Goal: Task Accomplishment & Management: Use online tool/utility

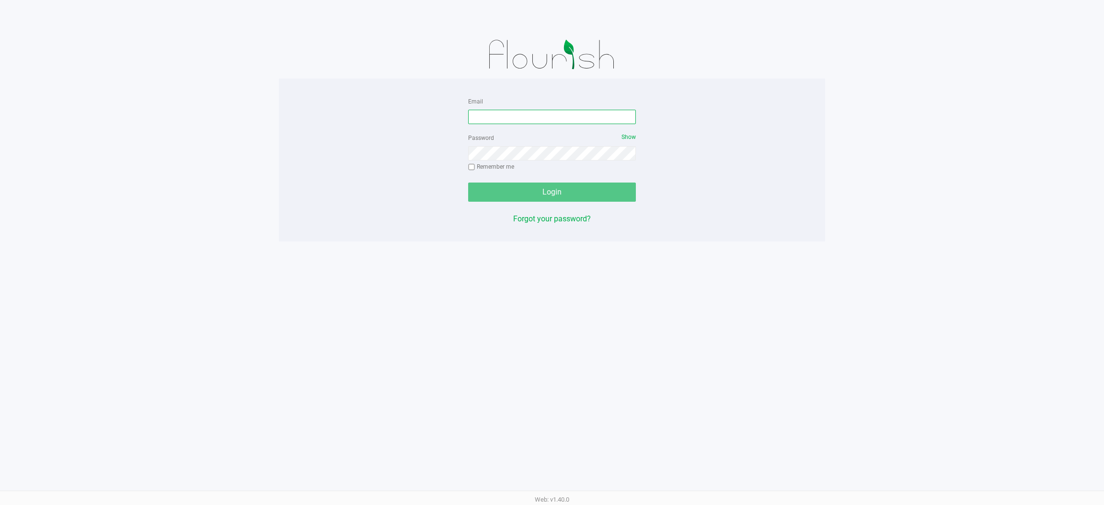
click at [550, 115] on input "Email" at bounding box center [552, 117] width 168 height 14
type input "[EMAIL_ADDRESS][DOMAIN_NAME]"
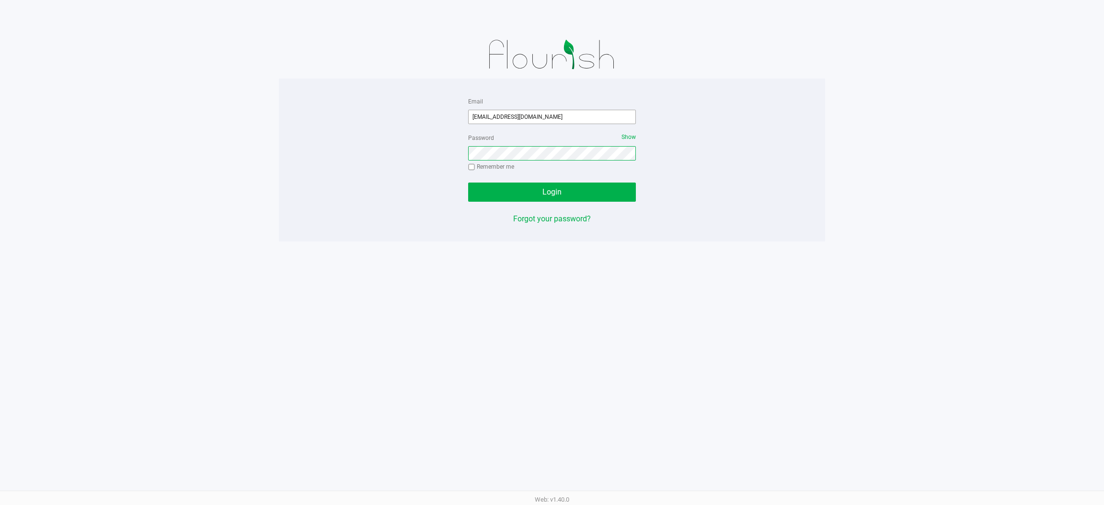
click at [468, 183] on button "Login" at bounding box center [552, 192] width 168 height 19
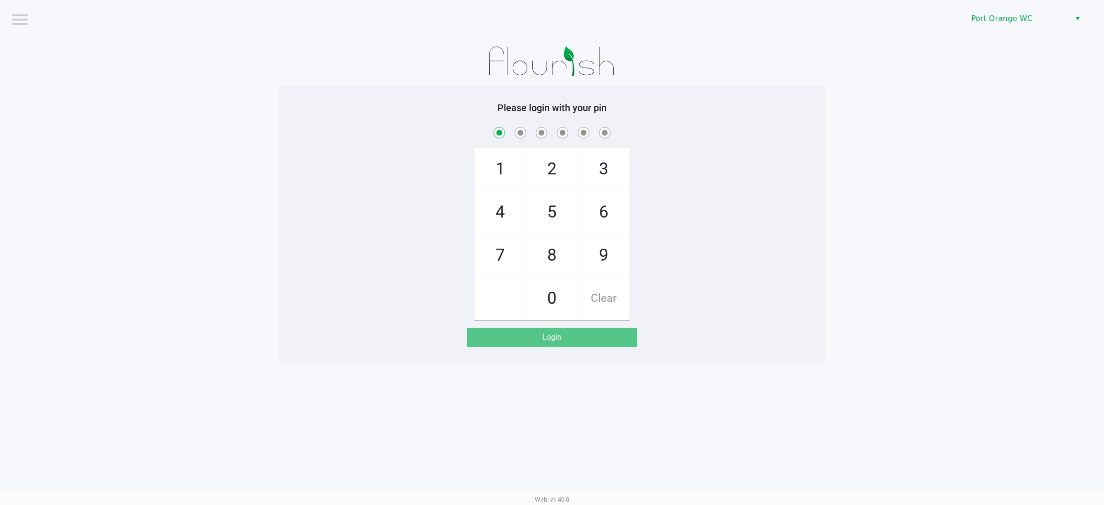
checkbox input "true"
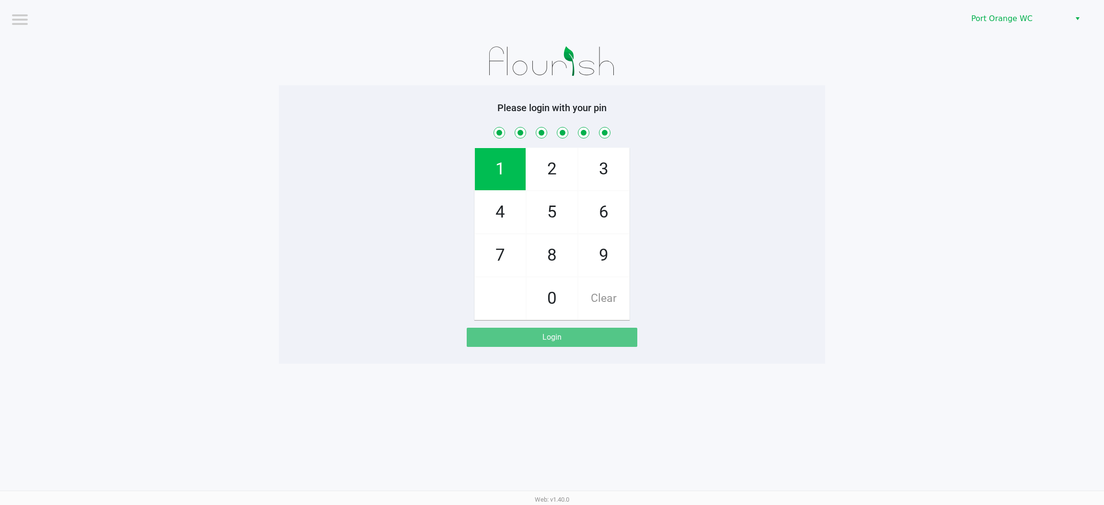
checkbox input "true"
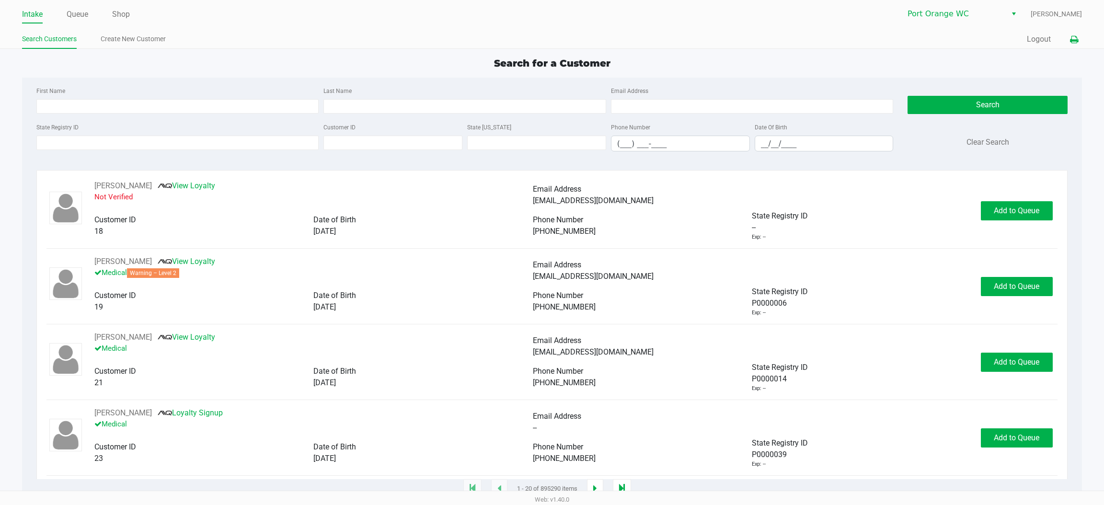
click at [1070, 38] on icon at bounding box center [1074, 39] width 8 height 7
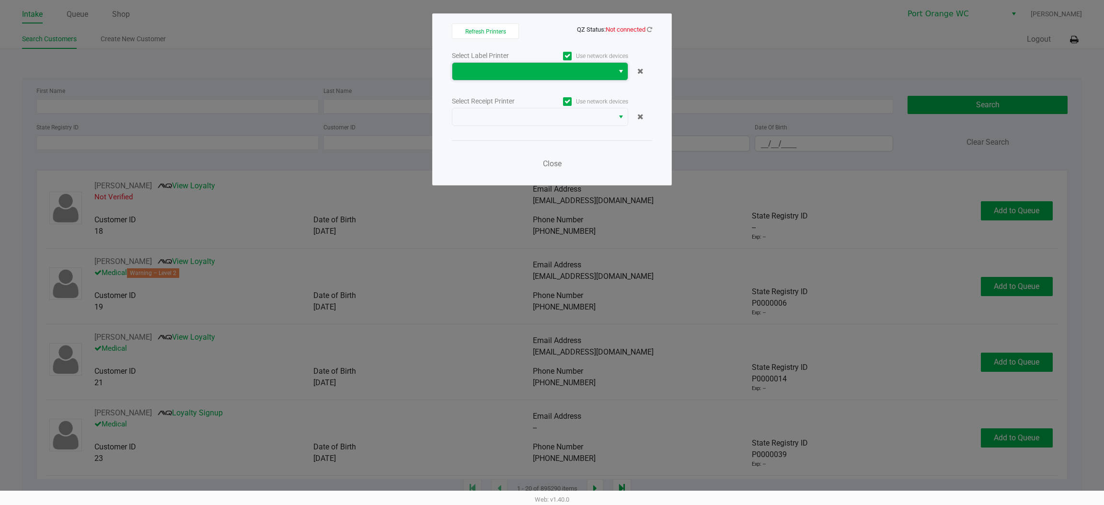
click at [568, 69] on span at bounding box center [533, 71] width 150 height 11
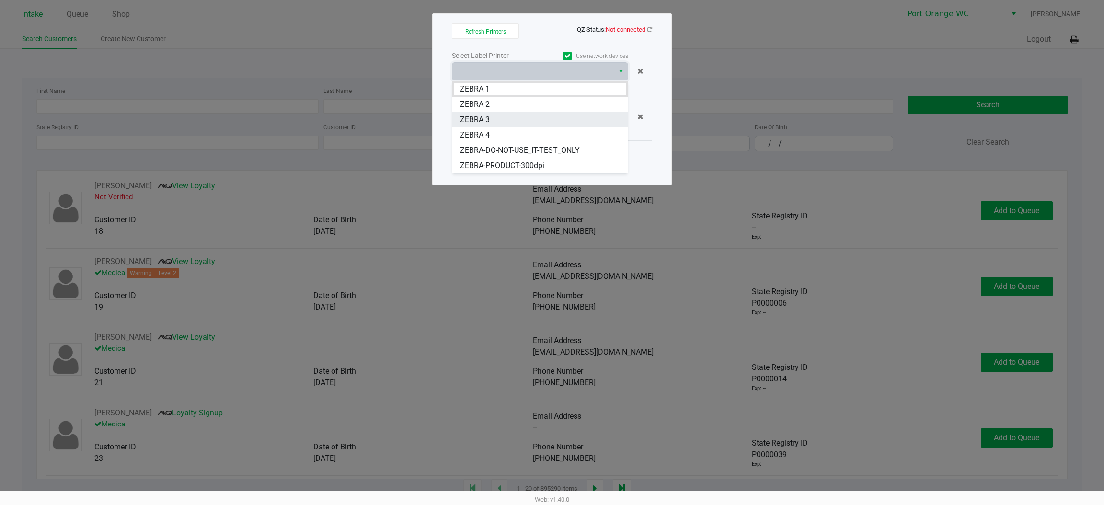
click at [564, 119] on 3 "ZEBRA 3" at bounding box center [539, 119] width 175 height 15
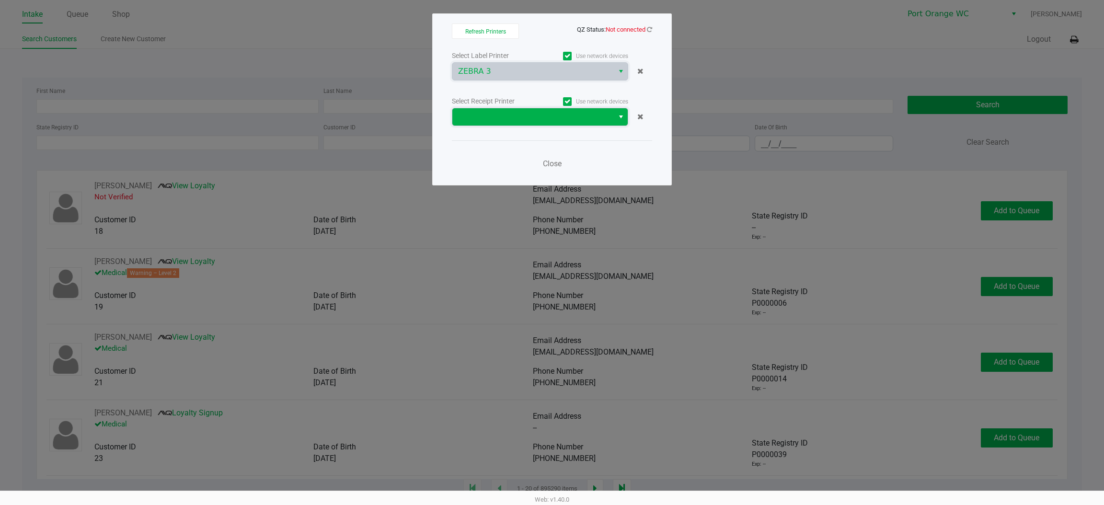
click at [563, 120] on span at bounding box center [533, 116] width 150 height 11
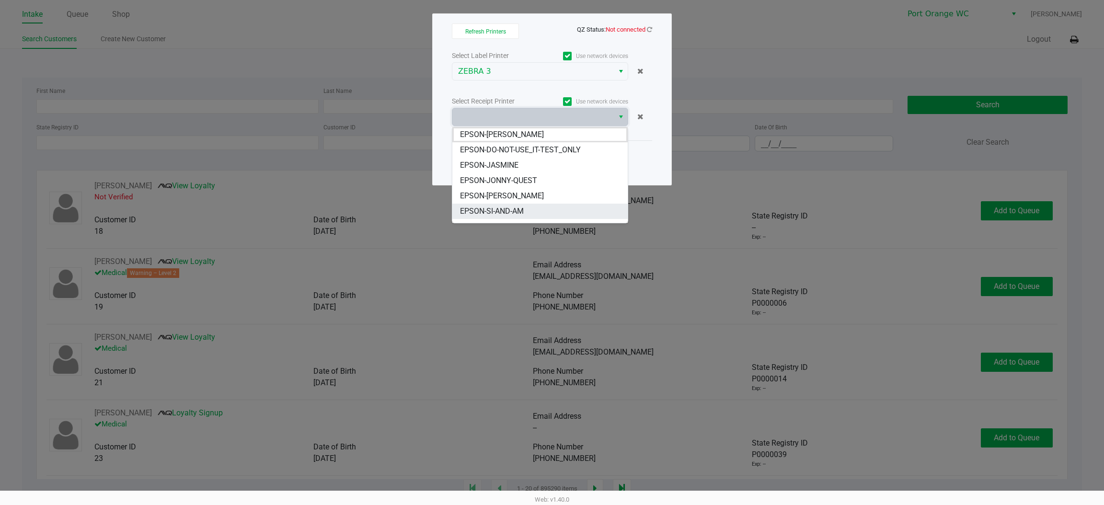
click at [533, 209] on li "EPSON-SI-AND-AM" at bounding box center [539, 211] width 175 height 15
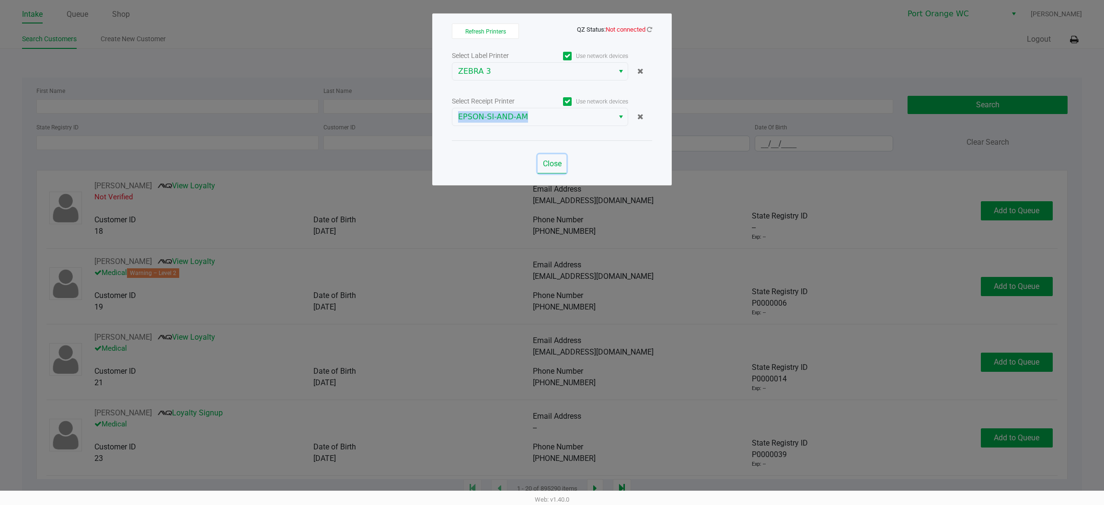
click at [555, 162] on span "Close" at bounding box center [552, 163] width 19 height 9
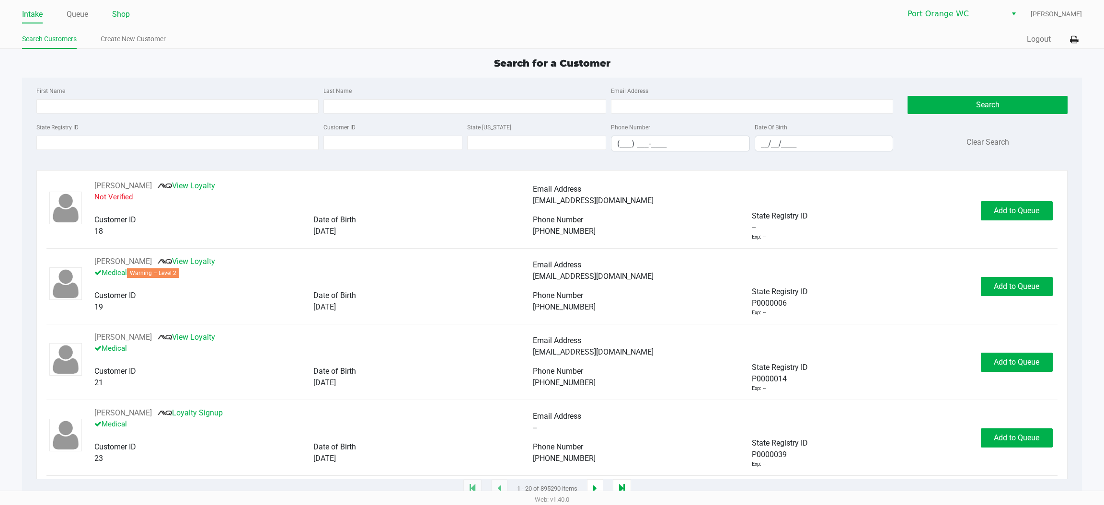
click at [121, 17] on link "Shop" at bounding box center [121, 14] width 18 height 13
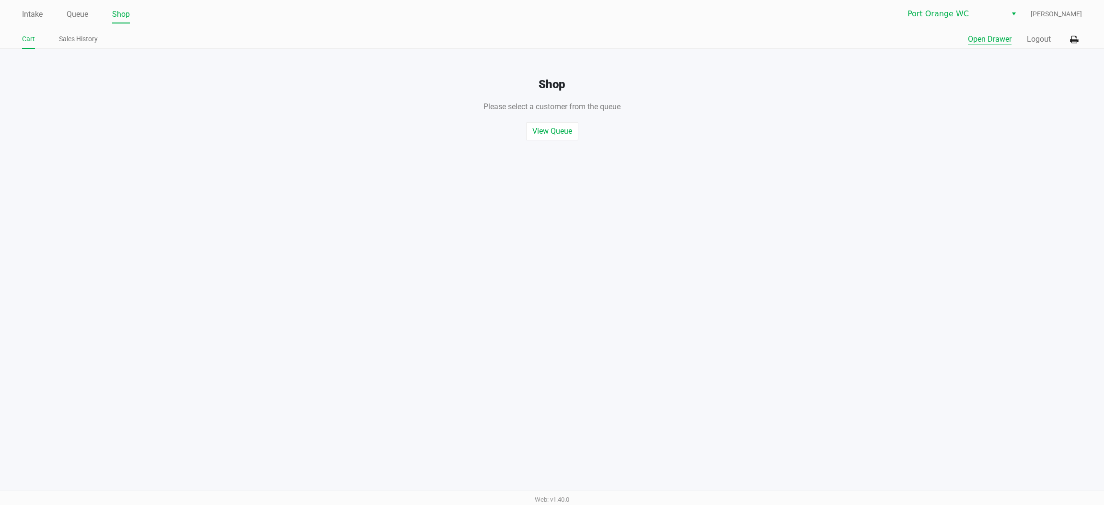
click at [984, 42] on button "Open Drawer" at bounding box center [990, 39] width 44 height 11
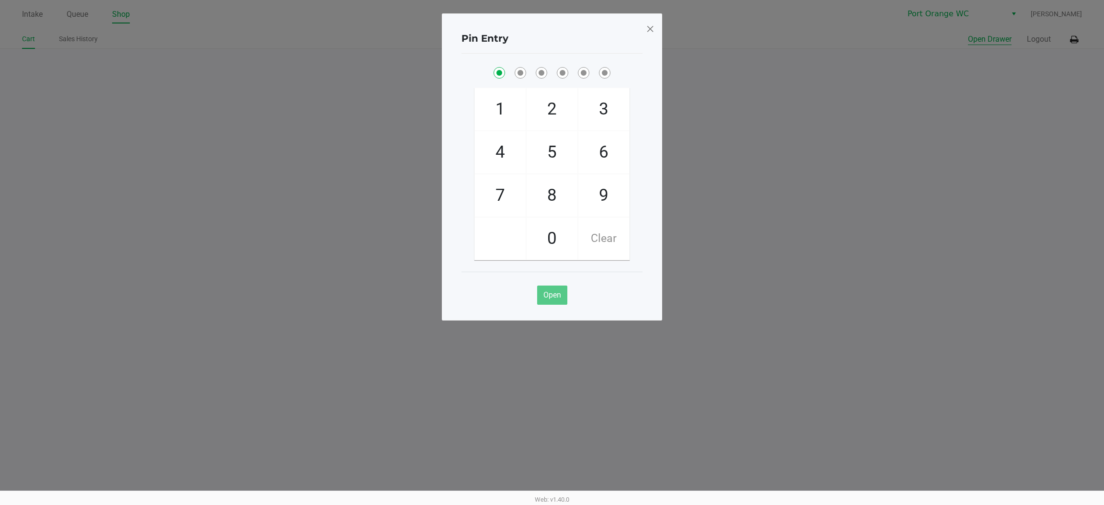
checkbox input "true"
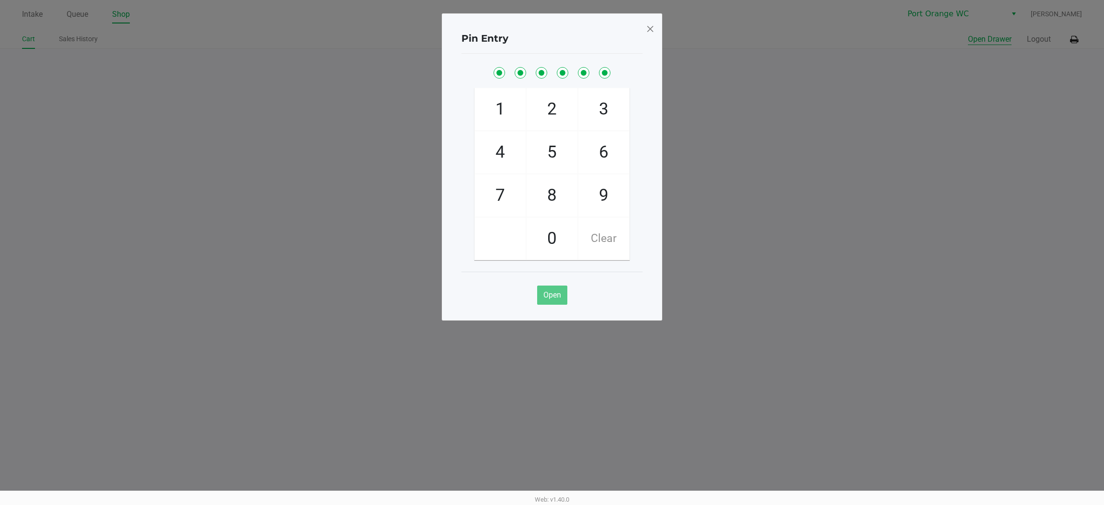
checkbox input "true"
click at [551, 294] on span "Open" at bounding box center [552, 294] width 18 height 9
click at [561, 295] on button "Open" at bounding box center [552, 295] width 30 height 19
click at [646, 27] on span at bounding box center [650, 28] width 9 height 15
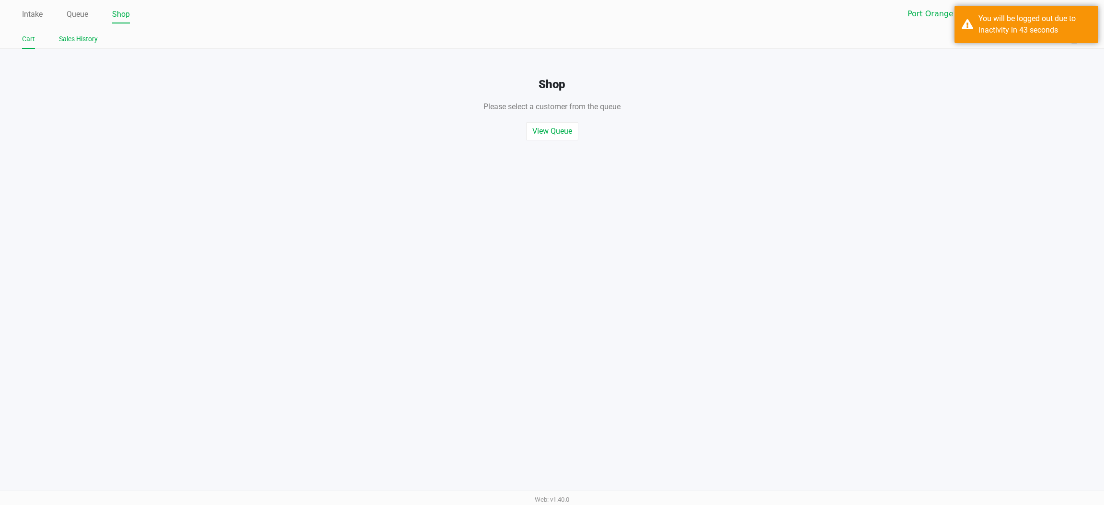
click at [82, 36] on link "Sales History" at bounding box center [78, 39] width 39 height 12
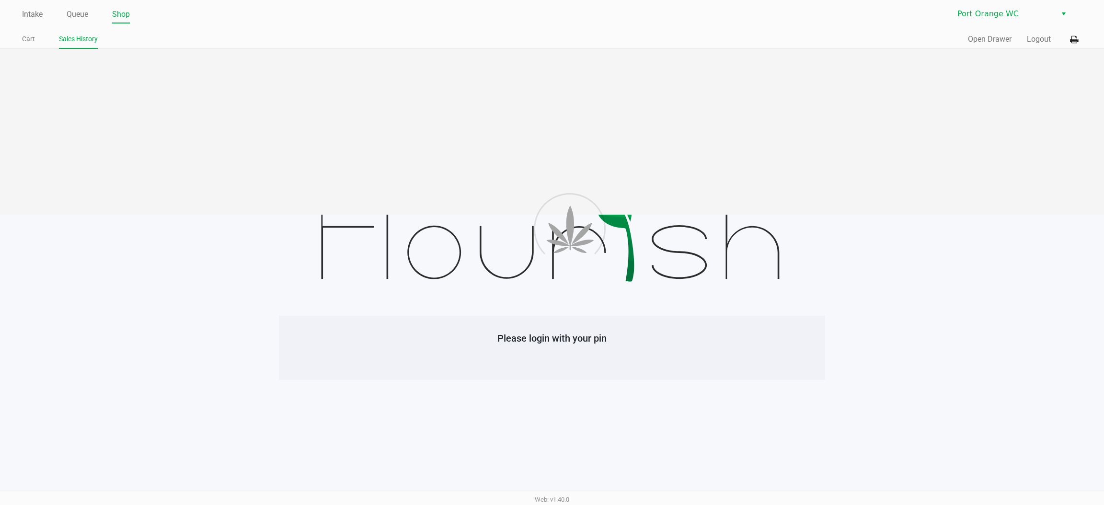
click at [78, 14] on link "Queue" at bounding box center [78, 14] width 22 height 13
click at [34, 17] on link "Intake" at bounding box center [32, 14] width 21 height 13
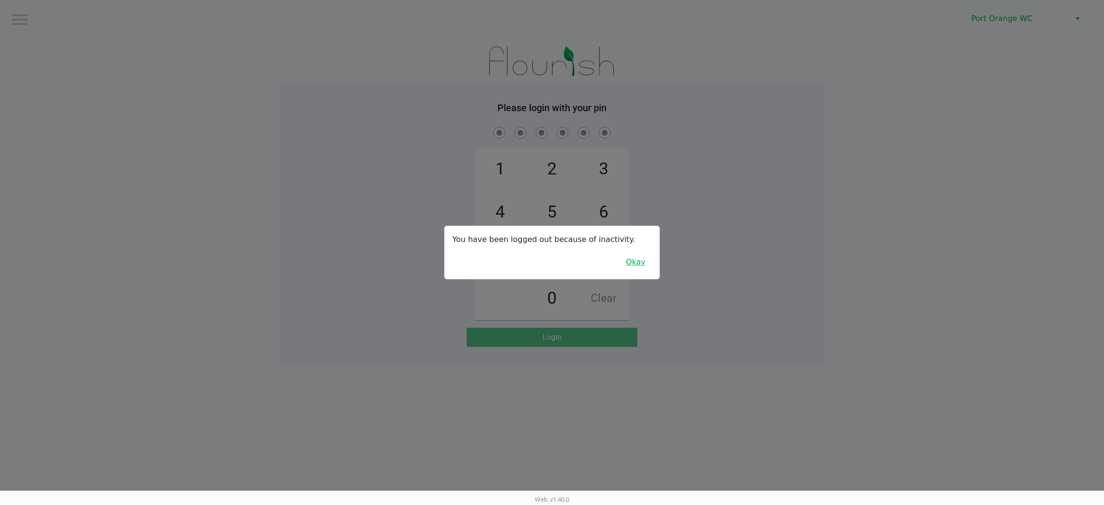
click at [645, 260] on button "Okay" at bounding box center [635, 262] width 32 height 18
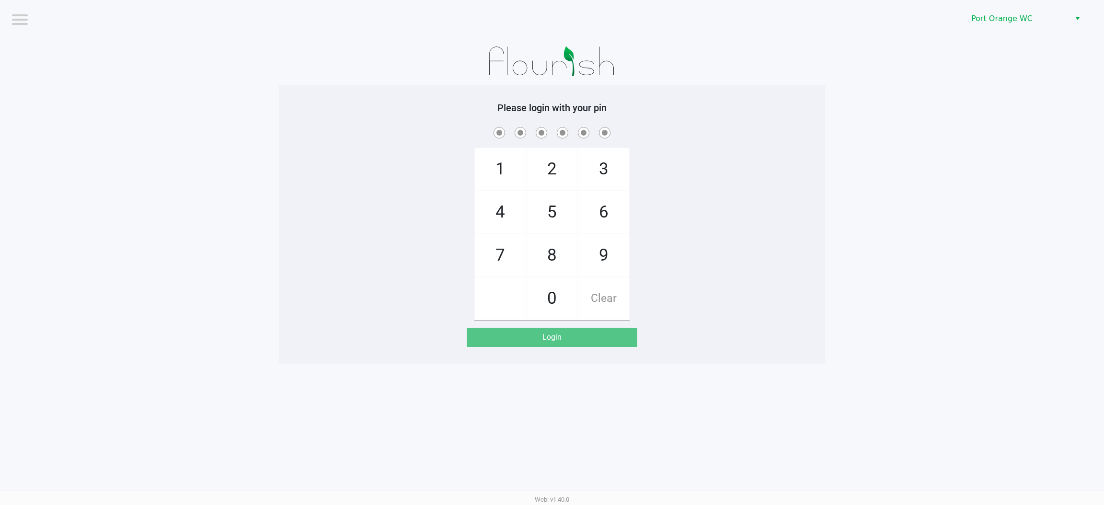
click at [614, 261] on span "9" at bounding box center [603, 255] width 51 height 42
checkbox input "true"
click at [551, 217] on span "5" at bounding box center [551, 212] width 51 height 42
checkbox input "true"
click at [562, 152] on span "2" at bounding box center [551, 169] width 51 height 42
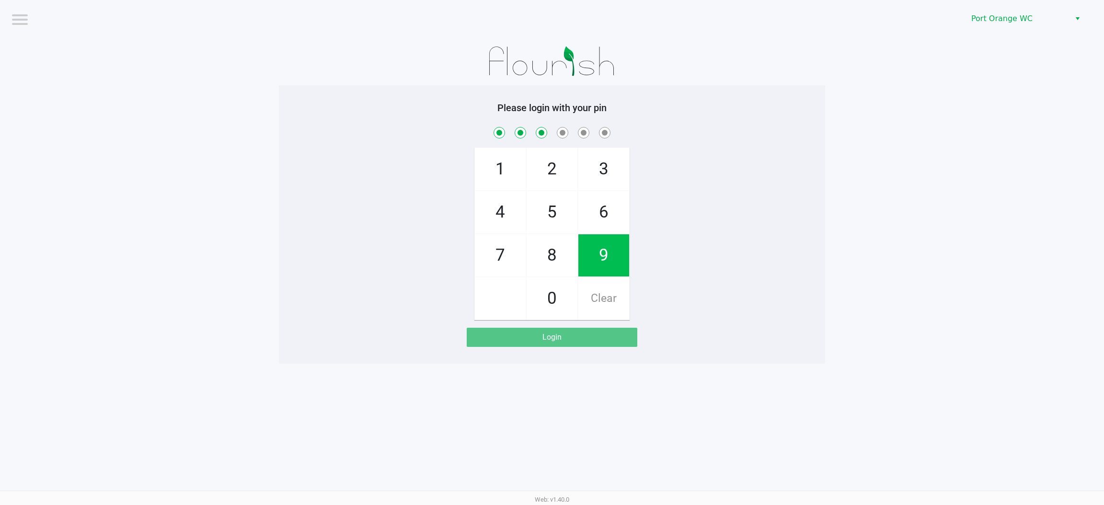
checkbox input "true"
click at [552, 214] on span "5" at bounding box center [551, 212] width 51 height 42
checkbox input "true"
click at [609, 163] on span "3" at bounding box center [603, 169] width 51 height 42
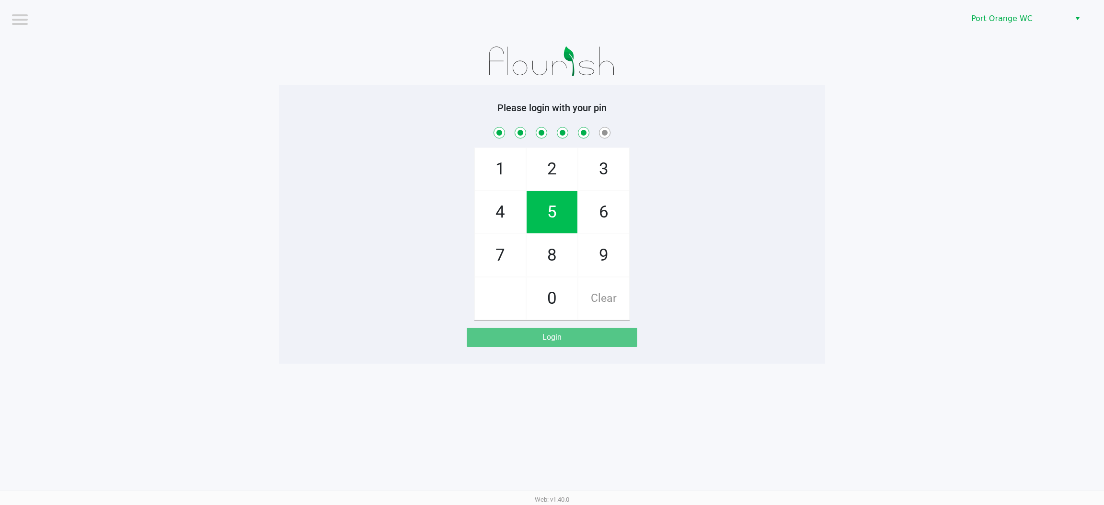
checkbox input "true"
click at [504, 263] on span "7" at bounding box center [500, 255] width 51 height 42
checkbox input "true"
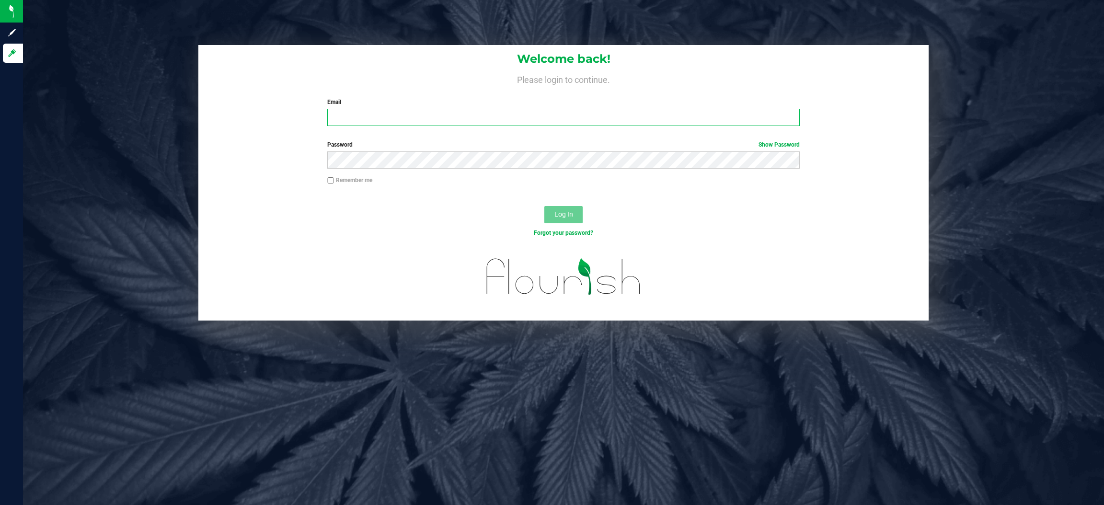
click at [398, 116] on input "Email" at bounding box center [563, 117] width 472 height 17
type input "[EMAIL_ADDRESS][DOMAIN_NAME]"
click at [544, 206] on button "Log In" at bounding box center [563, 214] width 38 height 17
